Goal: Task Accomplishment & Management: Use online tool/utility

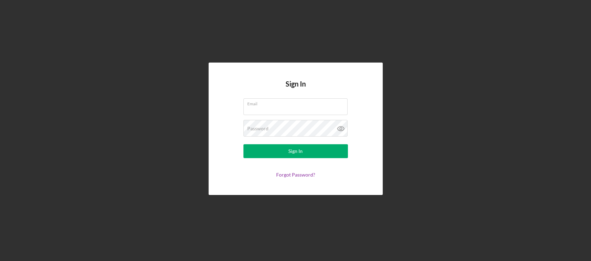
click at [0, 261] on com-1password-button at bounding box center [0, 261] width 0 height 0
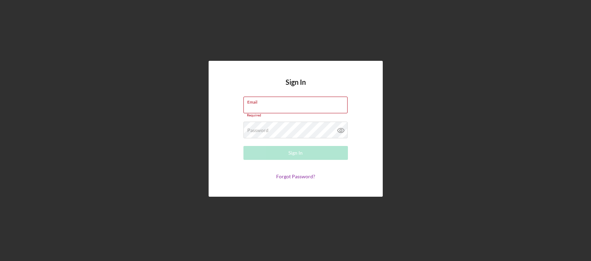
type input "[PERSON_NAME][EMAIL_ADDRESS][DOMAIN_NAME]"
